Goal: Task Accomplishment & Management: Manage account settings

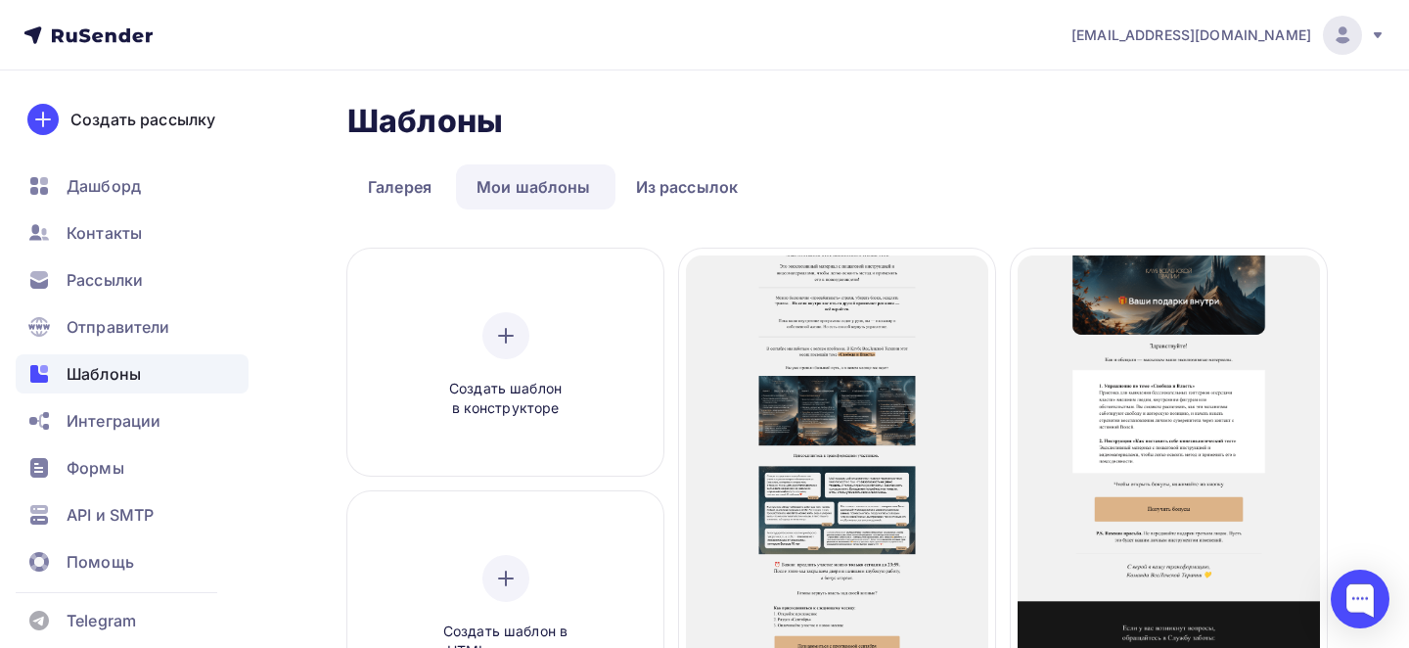
scroll to position [156, 0]
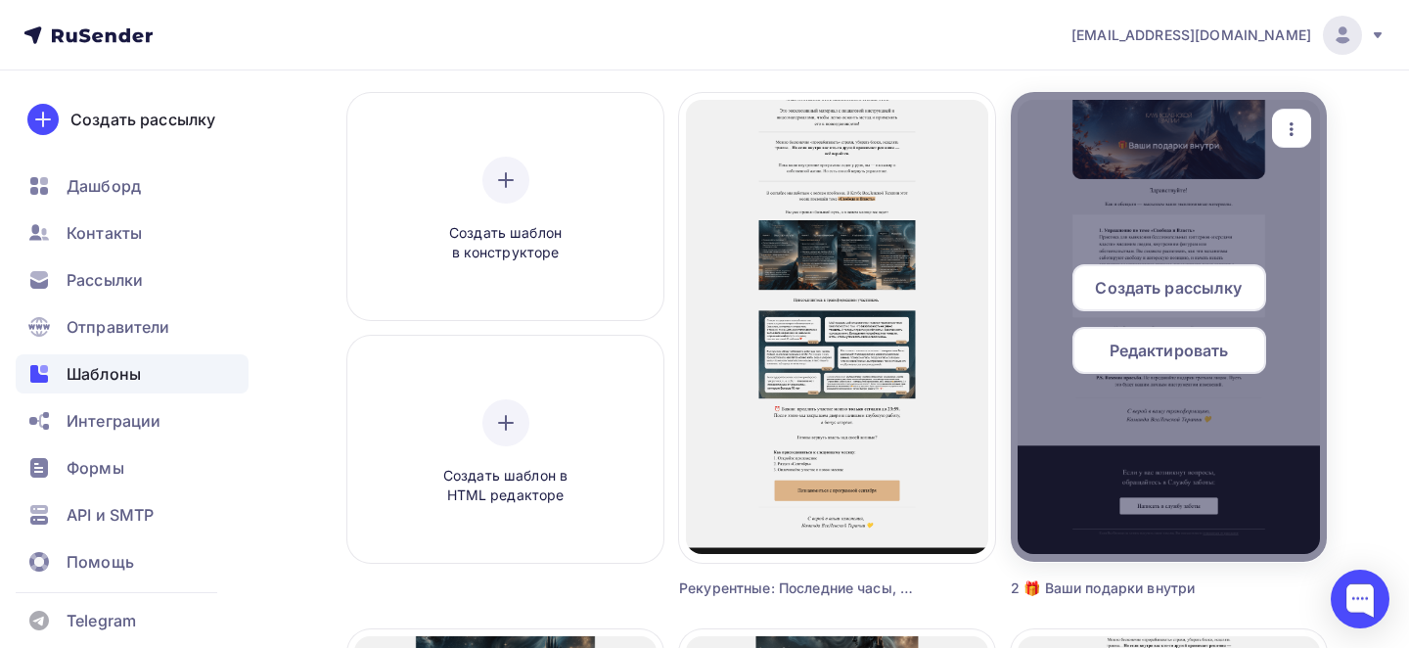
click at [1295, 140] on icon "button" at bounding box center [1291, 128] width 23 height 23
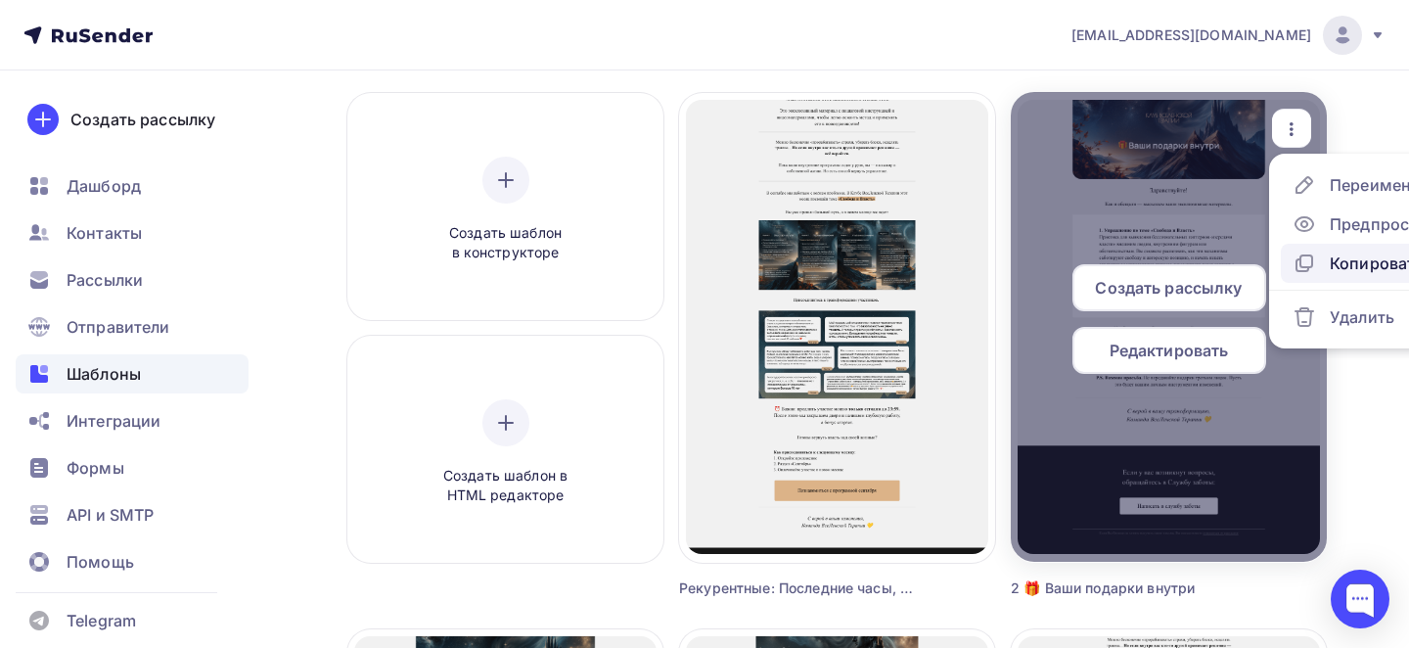
click at [1310, 264] on icon at bounding box center [1304, 262] width 23 height 23
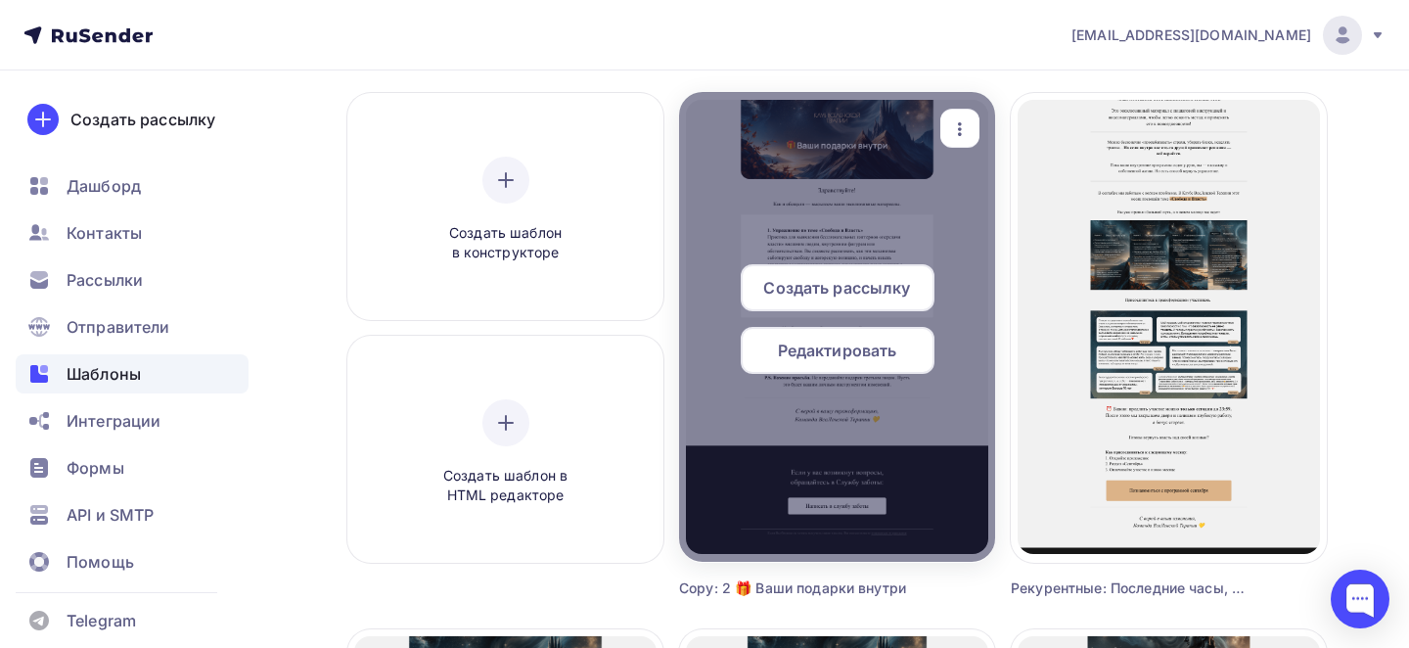
click at [966, 121] on icon "button" at bounding box center [959, 128] width 23 height 23
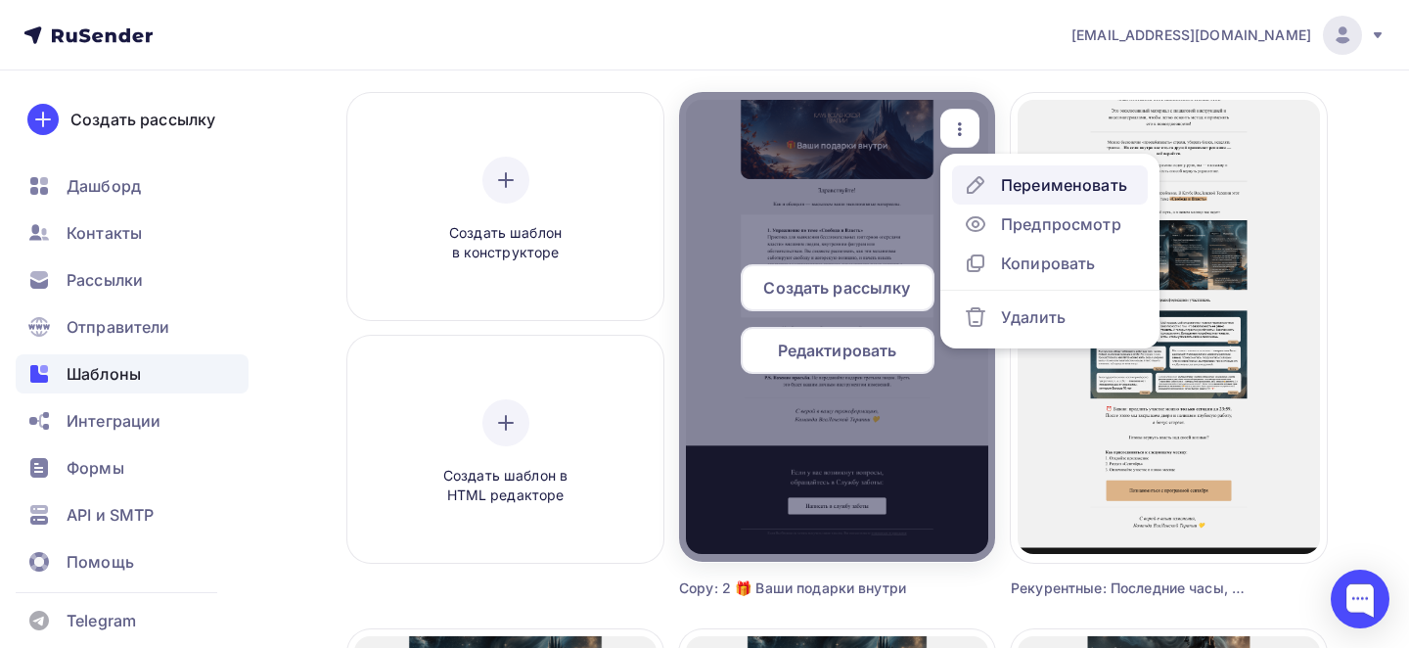
click at [1037, 181] on div "Переименовать" at bounding box center [1064, 184] width 126 height 23
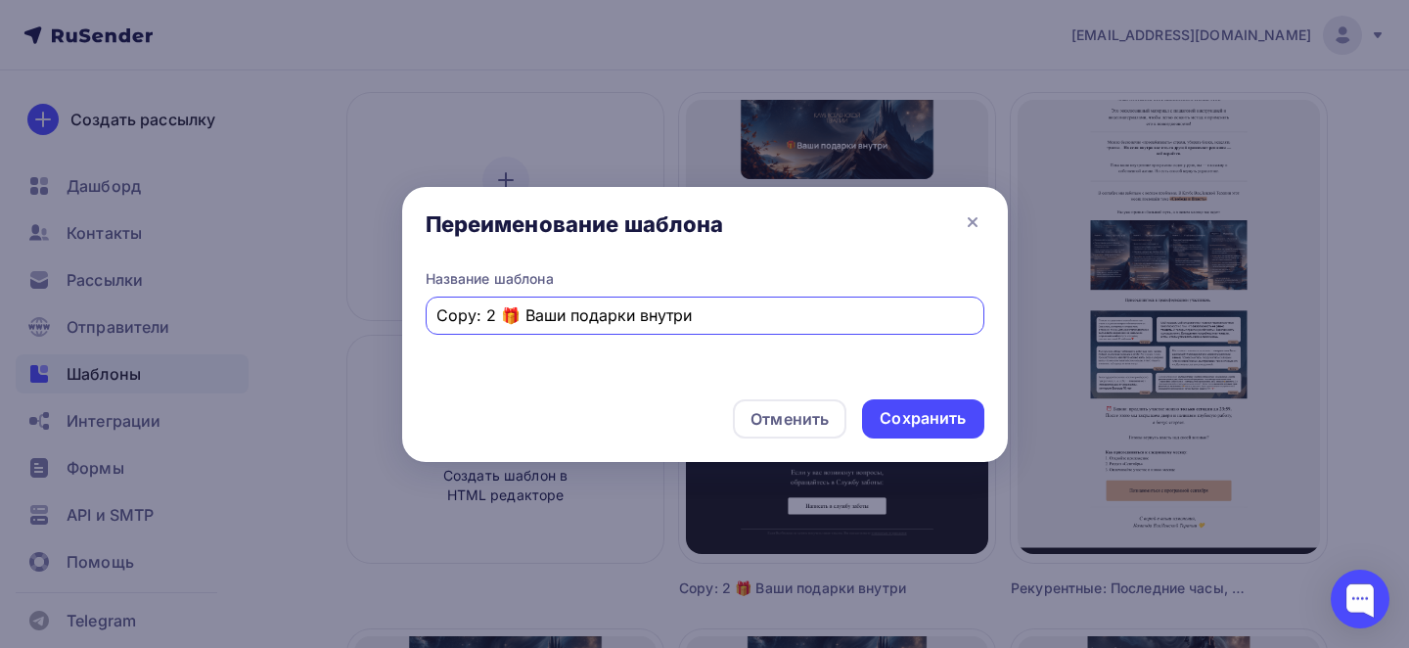
click at [716, 311] on input "Copy: 2 🎁 Ваши подарки внутри" at bounding box center [704, 314] width 536 height 23
click at [716, 312] on input "Copy: 2 🎁 Ваши подарки внутри" at bounding box center [704, 314] width 536 height 23
type input "Через 30 минут начинаем «Путь к себе»"
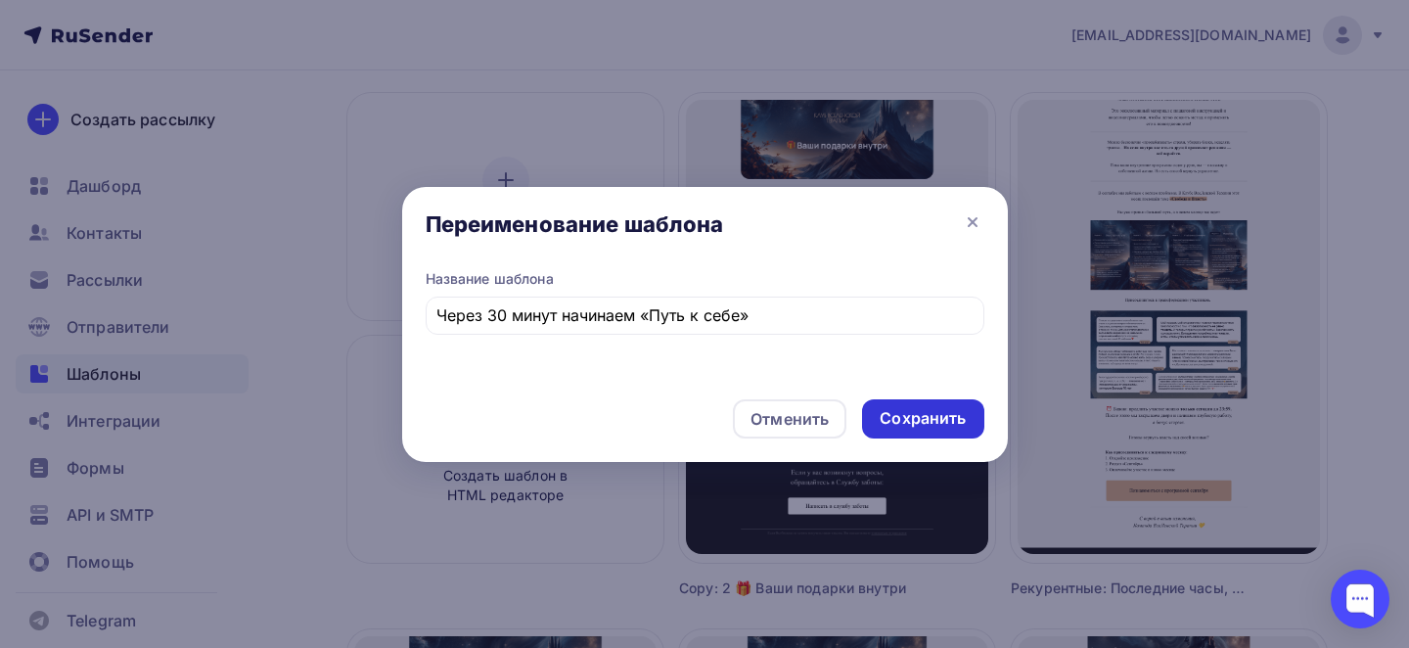
click at [913, 413] on div "Сохранить" at bounding box center [923, 418] width 86 height 23
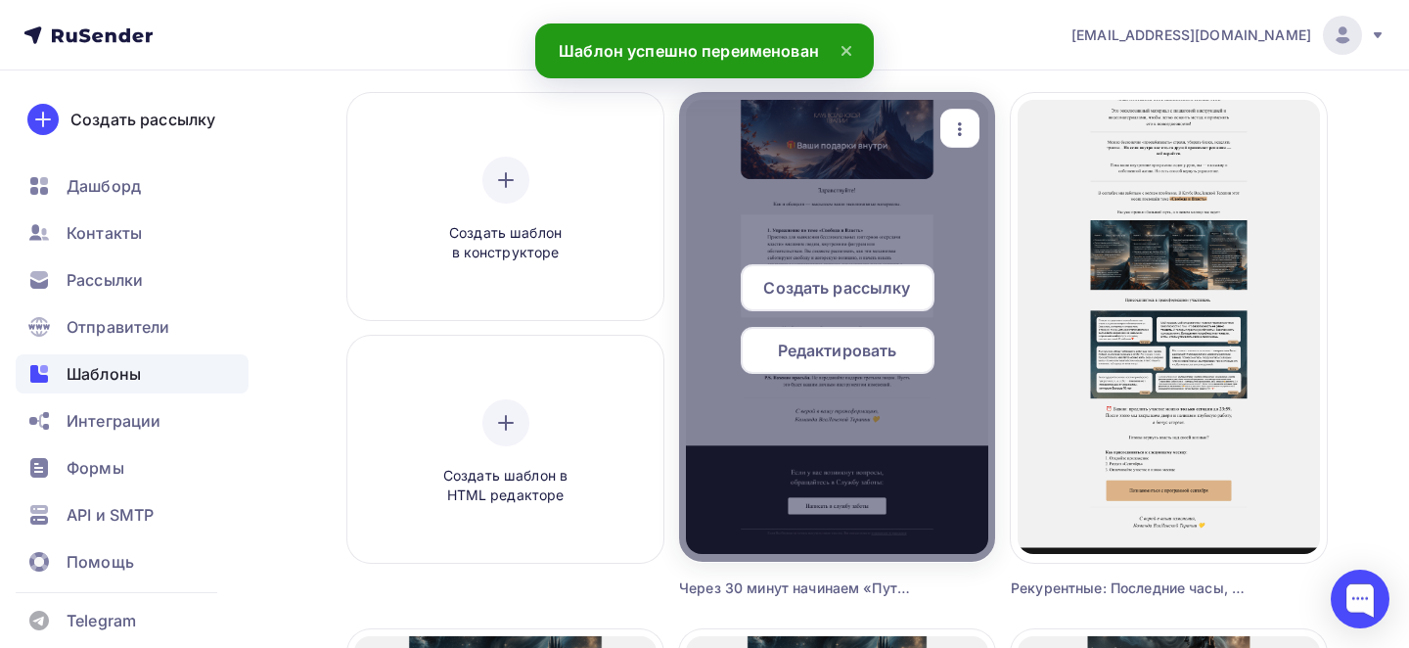
click at [809, 368] on div "Редактировать" at bounding box center [838, 350] width 194 height 47
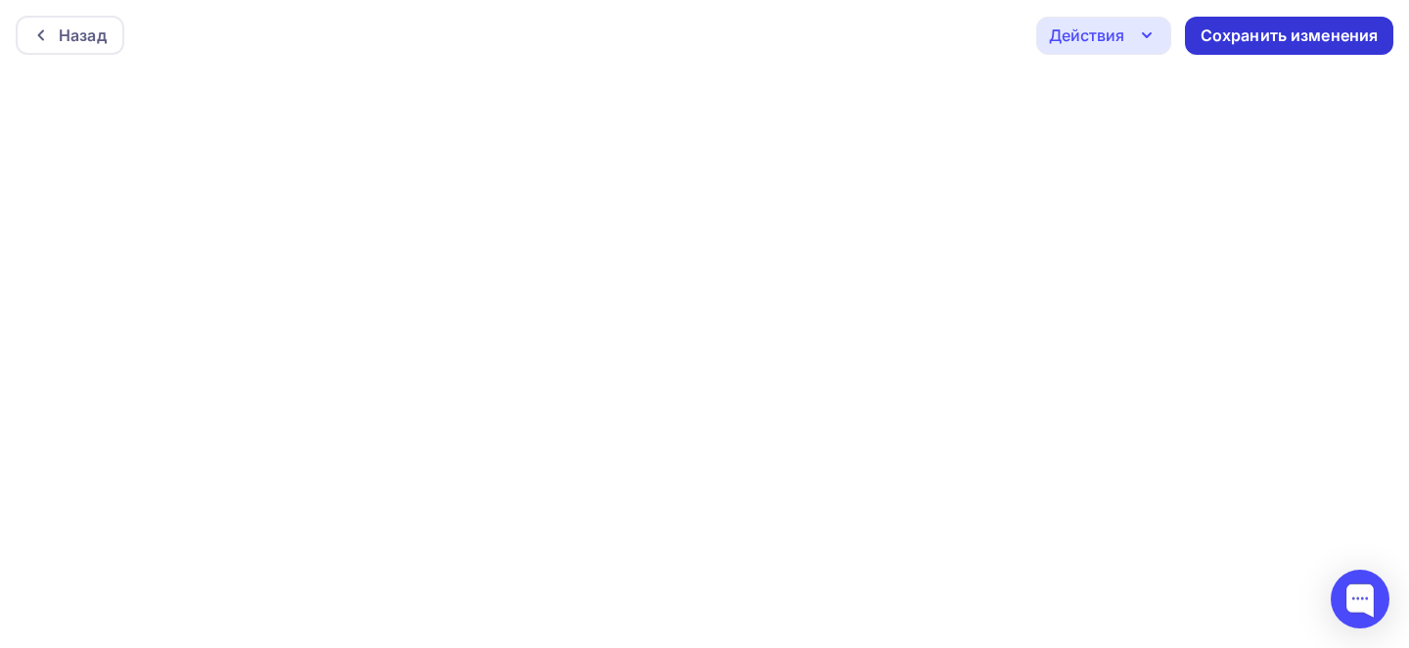
click at [1262, 36] on div "Сохранить изменения" at bounding box center [1290, 35] width 178 height 23
